Goal: Task Accomplishment & Management: Manage account settings

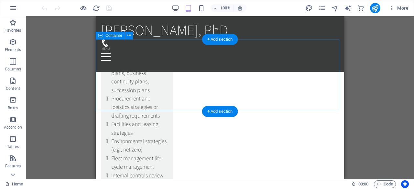
scroll to position [1962, 0]
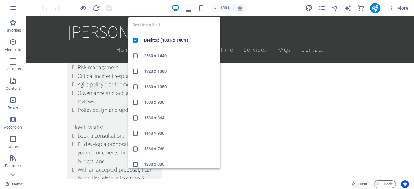
scroll to position [1651, 0]
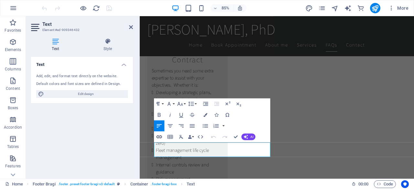
scroll to position [1638, 0]
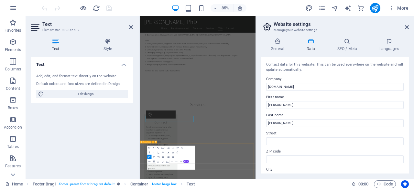
scroll to position [1501, 0]
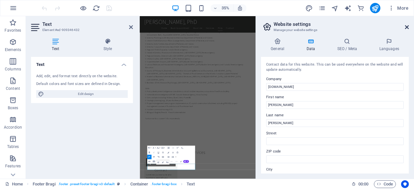
click at [408, 29] on icon at bounding box center [407, 27] width 4 height 5
drag, startPoint x: 548, startPoint y: 46, endPoint x: 455, endPoint y: 32, distance: 93.5
click at [414, 32] on div "[PERSON_NAME], PhD Home Book Appointment About me Services FAQs Contact" at bounding box center [305, 39] width 331 height 47
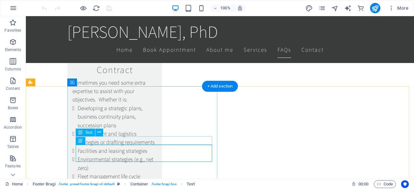
scroll to position [1643, 0]
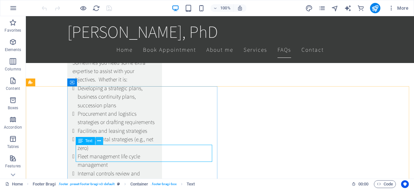
click at [101, 140] on icon at bounding box center [99, 141] width 4 height 7
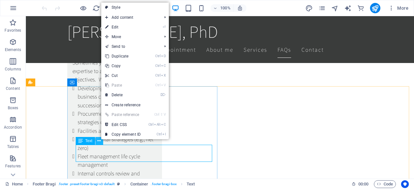
click at [101, 140] on icon at bounding box center [99, 141] width 4 height 7
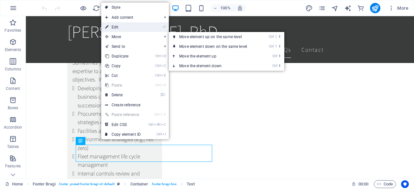
click at [127, 26] on link "⏎ Edit" at bounding box center [122, 27] width 43 height 10
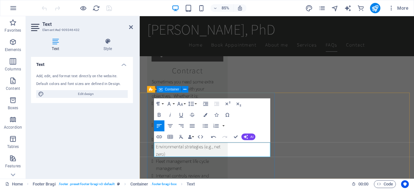
scroll to position [1629, 0]
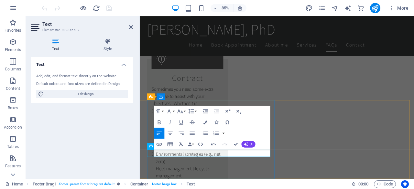
drag, startPoint x: 238, startPoint y: 178, endPoint x: 151, endPoint y: 177, distance: 87.0
drag, startPoint x: 251, startPoint y: 180, endPoint x: 153, endPoint y: 175, distance: 98.1
click at [158, 145] on icon "button" at bounding box center [158, 144] width 5 height 3
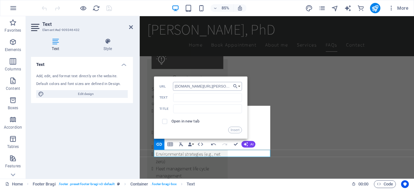
scroll to position [0, 0]
type input "[DOMAIN_NAME][URL][PERSON_NAME]"
click at [190, 97] on input "Text" at bounding box center [207, 97] width 69 height 9
click at [181, 123] on label "Open in new tab" at bounding box center [185, 121] width 28 height 5
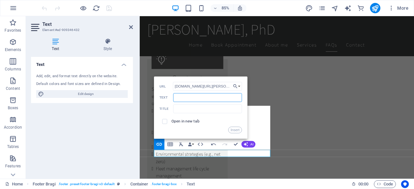
click at [188, 98] on input "Text" at bounding box center [207, 97] width 69 height 9
type input "LinkedIn"
click at [236, 130] on button "Insert" at bounding box center [235, 130] width 14 height 6
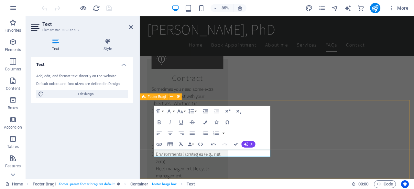
select select "footer"
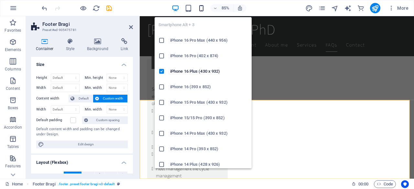
click at [0, 0] on icon "button" at bounding box center [0, 0] width 0 height 0
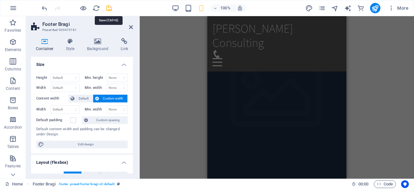
click at [0, 0] on icon "save" at bounding box center [0, 0] width 0 height 0
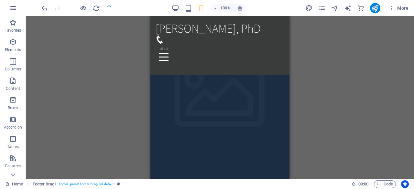
scroll to position [2218, 0]
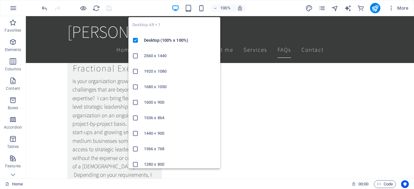
scroll to position [1643, 0]
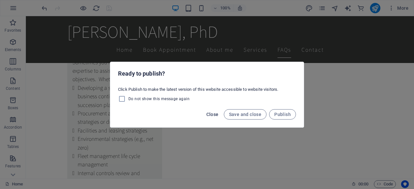
click at [217, 117] on button "Close" at bounding box center [212, 114] width 17 height 10
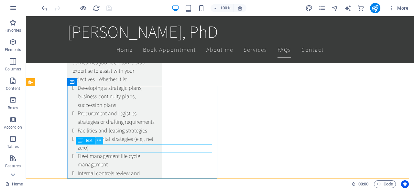
click at [99, 142] on icon at bounding box center [99, 140] width 4 height 7
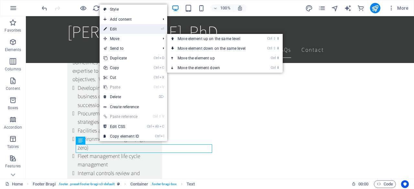
click at [127, 30] on link "⏎ Edit" at bounding box center [121, 29] width 43 height 10
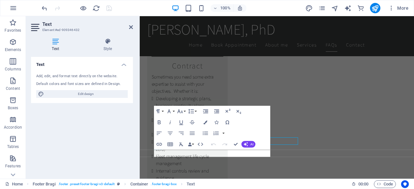
scroll to position [1629, 0]
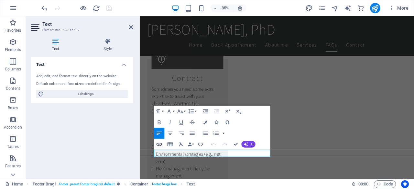
click at [158, 141] on icon "button" at bounding box center [159, 144] width 6 height 6
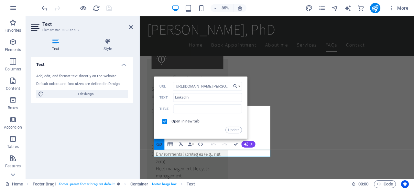
click at [158, 141] on icon "button" at bounding box center [159, 144] width 6 height 6
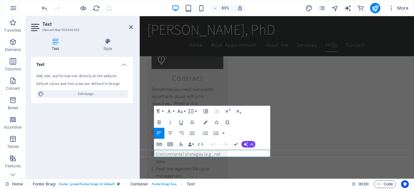
click at [158, 141] on icon "button" at bounding box center [159, 144] width 6 height 6
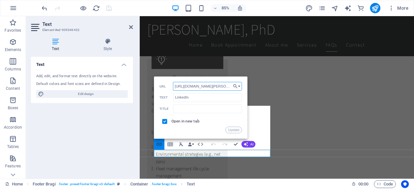
scroll to position [0, 11]
click at [158, 141] on icon "button" at bounding box center [159, 144] width 6 height 6
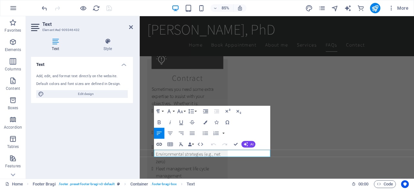
click at [158, 141] on icon "button" at bounding box center [159, 144] width 6 height 6
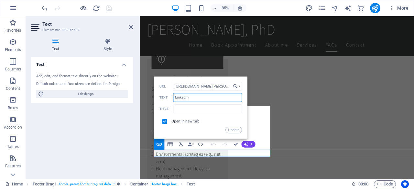
drag, startPoint x: 332, startPoint y: 115, endPoint x: 151, endPoint y: 111, distance: 181.8
paste input "[DOMAIN_NAME][URL][PERSON_NAME]"
type input "[DOMAIN_NAME][URL][PERSON_NAME]"
click at [239, 132] on button "Update" at bounding box center [233, 130] width 16 height 6
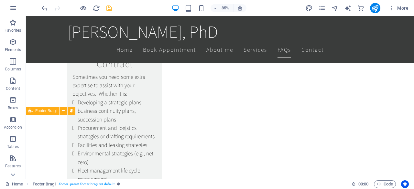
scroll to position [1615, 0]
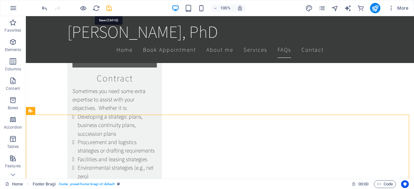
click at [110, 11] on icon "save" at bounding box center [108, 8] width 7 height 7
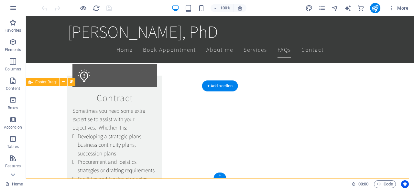
scroll to position [1643, 0]
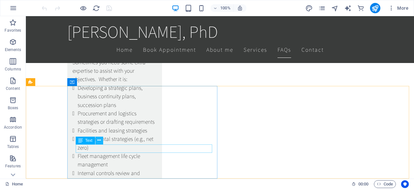
click at [98, 142] on icon at bounding box center [99, 140] width 4 height 7
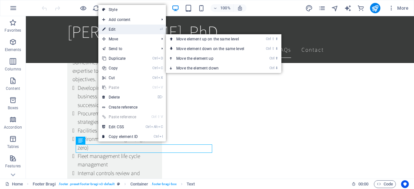
click at [124, 31] on link "⏎ Edit" at bounding box center [119, 30] width 43 height 10
click at [124, 31] on div "Drag here to replace the existing content. Press “Ctrl” if you want to create a…" at bounding box center [220, 97] width 388 height 163
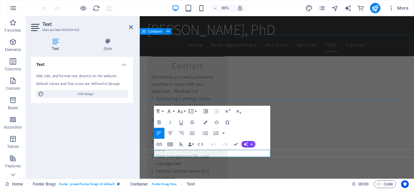
scroll to position [1629, 0]
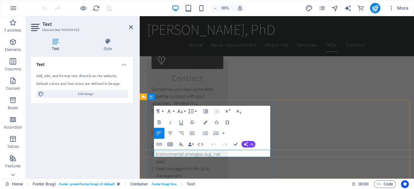
click at [162, 145] on icon "button" at bounding box center [159, 144] width 6 height 6
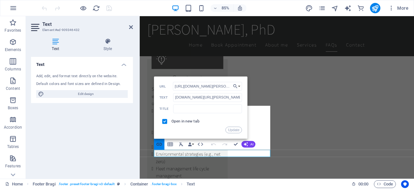
scroll to position [0, 11]
click at [195, 86] on input "[URL][DOMAIN_NAME][PERSON_NAME]" at bounding box center [207, 86] width 69 height 9
type input "http://linkedin.com/company/morris-lake-consulting"
click at [197, 96] on input "[DOMAIN_NAME][URL][PERSON_NAME]" at bounding box center [207, 97] width 69 height 9
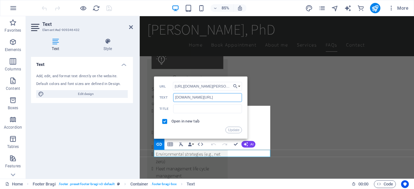
type input "linkedin.com/company/morris-lake-consulting"
click at [237, 131] on button "Update" at bounding box center [233, 130] width 16 height 6
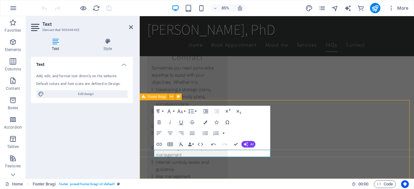
scroll to position [1615, 0]
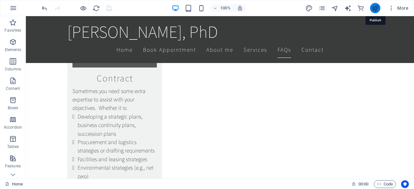
click at [375, 9] on icon "publish" at bounding box center [374, 8] width 7 height 7
